Goal: Find specific page/section: Find specific page/section

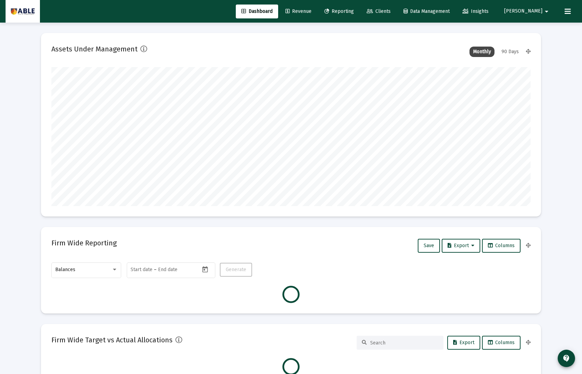
scroll to position [139, 258]
type input "[DATE]"
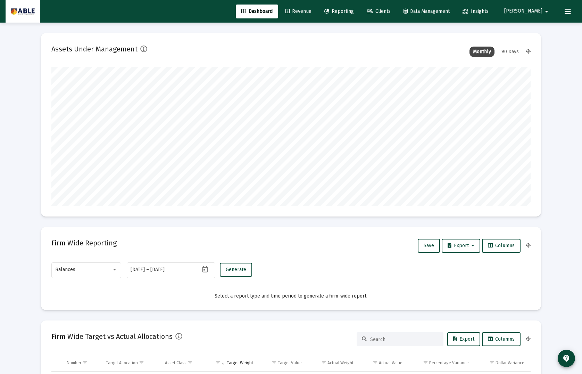
scroll to position [139, 224]
click at [311, 10] on span "Revenue" at bounding box center [298, 11] width 26 height 6
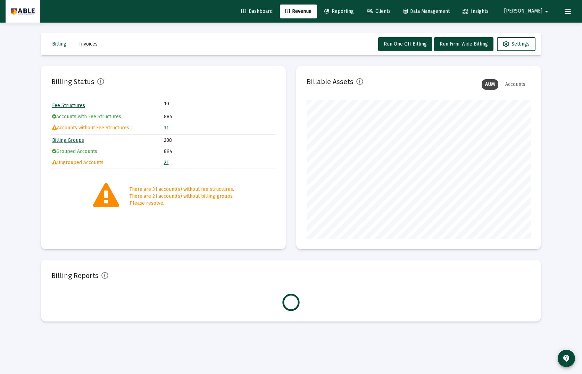
scroll to position [139, 224]
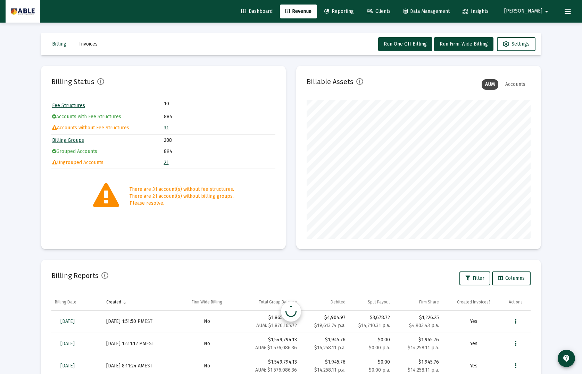
click at [166, 127] on link "31" at bounding box center [166, 128] width 5 height 6
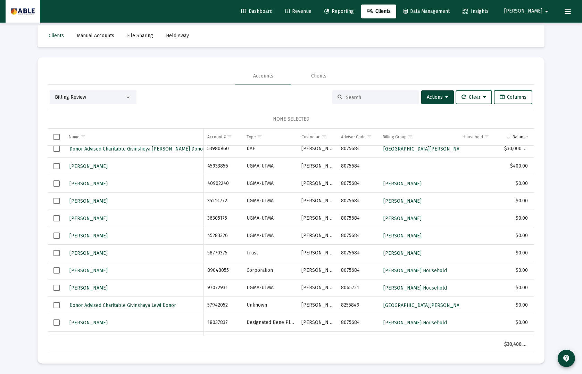
scroll to position [6, 0]
click at [391, 11] on span "Clients" at bounding box center [379, 11] width 24 height 6
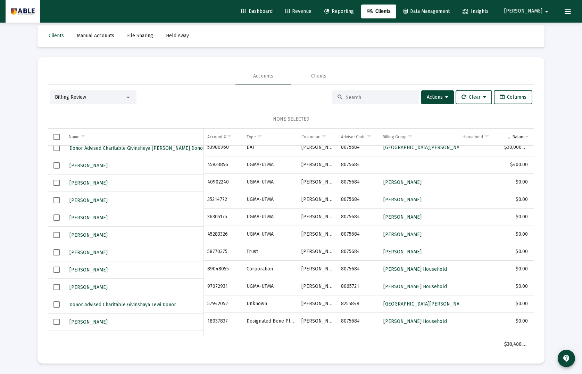
click at [76, 107] on div "Billing Review Actions Clear Columns NONE SELECTED Name Name Account # Type Cus…" at bounding box center [291, 221] width 486 height 263
click at [80, 99] on span "Billing Review" at bounding box center [70, 97] width 31 height 6
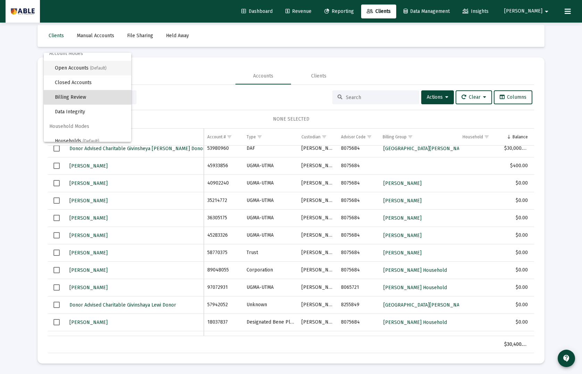
scroll to position [0, 0]
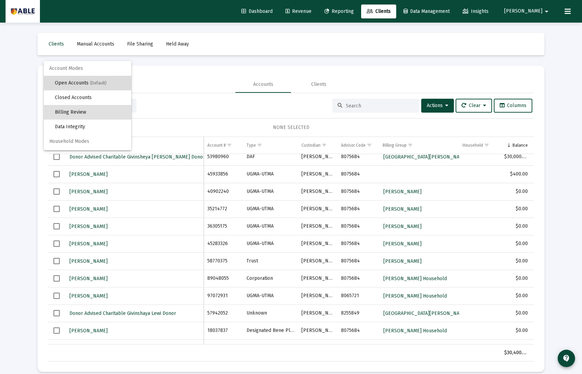
click at [79, 83] on span "Open Accounts (Default)" at bounding box center [90, 83] width 71 height 15
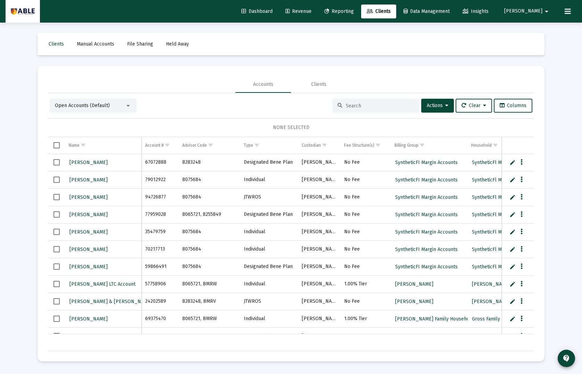
click at [360, 104] on input at bounding box center [380, 106] width 68 height 6
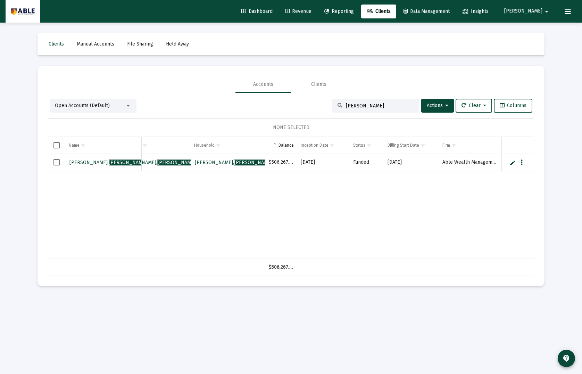
type input "[PERSON_NAME]"
